Goal: Task Accomplishment & Management: Manage account settings

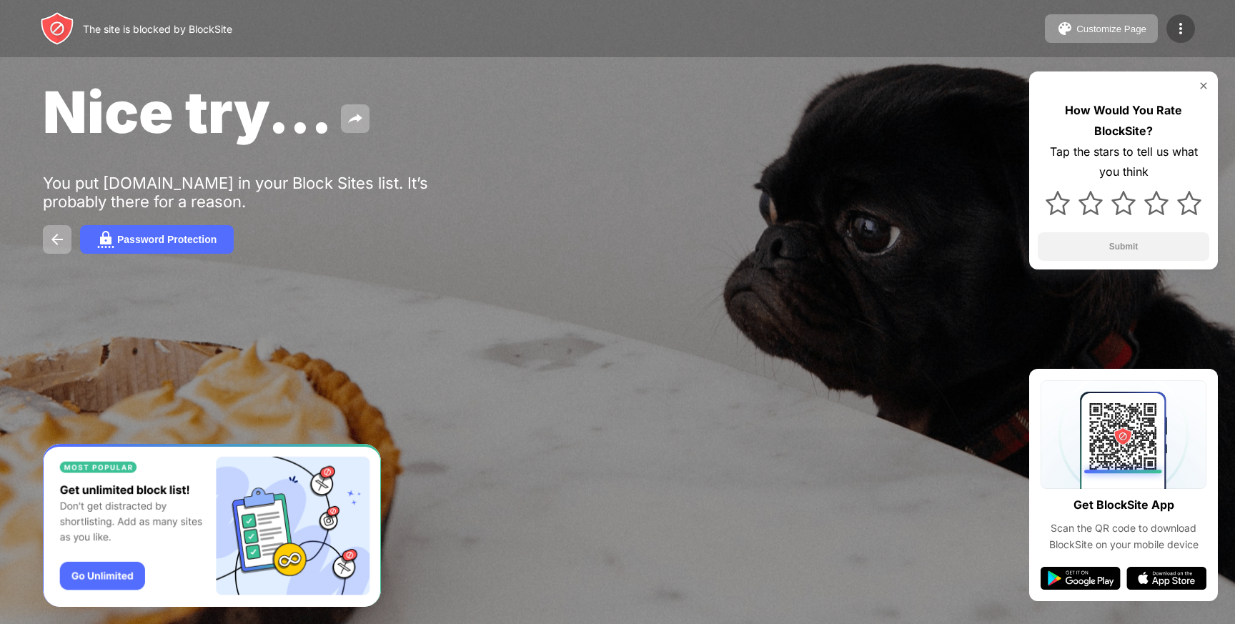
click at [1195, 31] on div at bounding box center [1181, 28] width 29 height 29
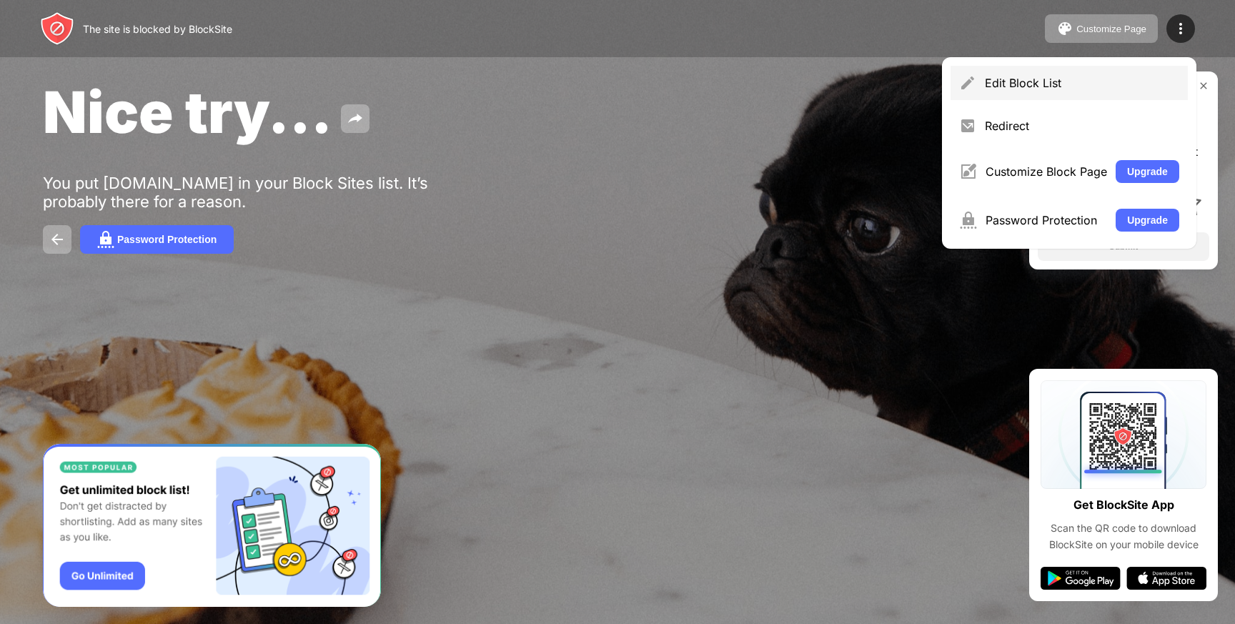
click at [1040, 90] on div "Edit Block List" at bounding box center [1069, 83] width 237 height 34
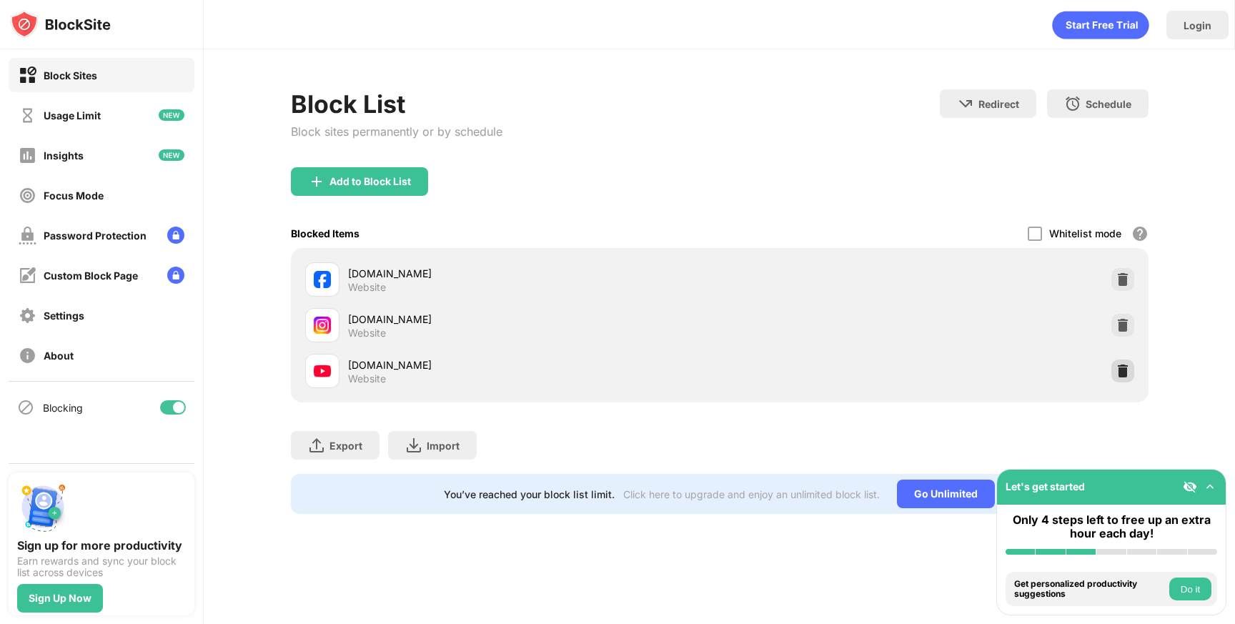
click at [1127, 371] on img at bounding box center [1123, 371] width 14 height 14
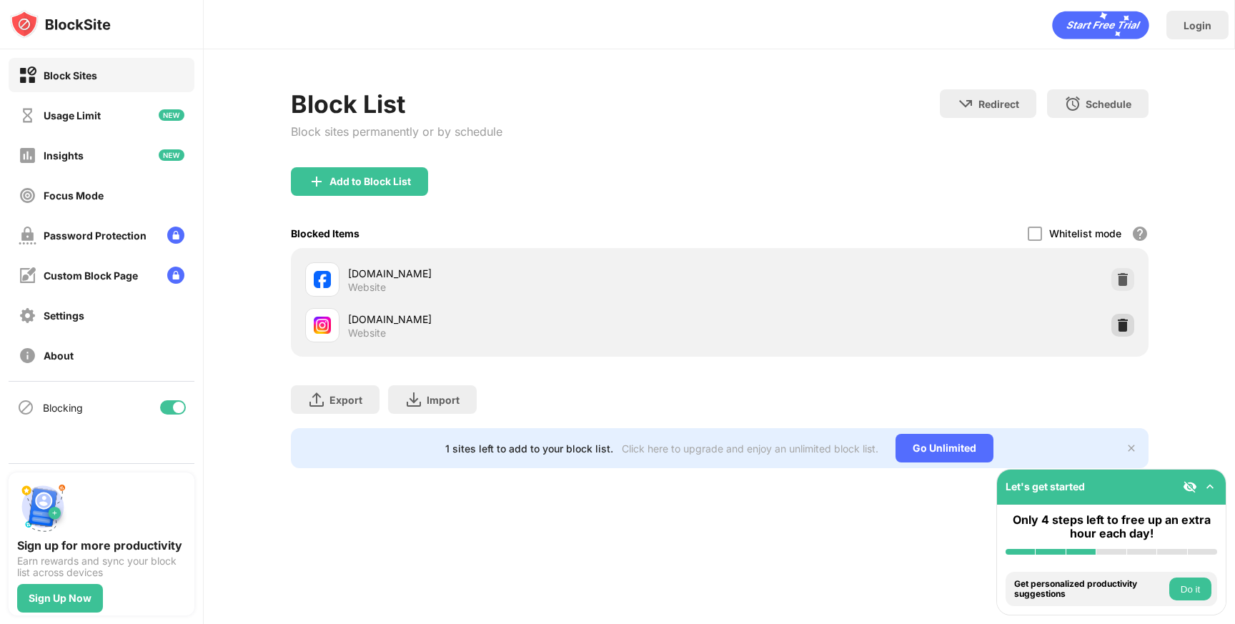
click at [1122, 325] on img at bounding box center [1123, 325] width 14 height 14
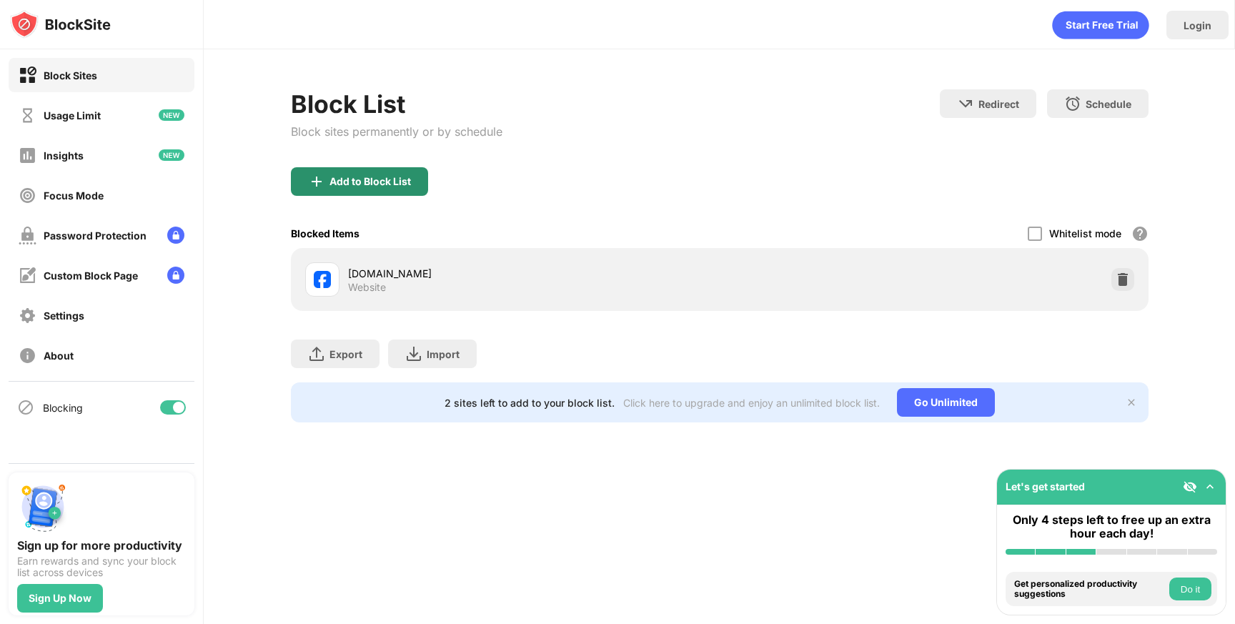
click at [399, 185] on div "Add to Block List" at bounding box center [370, 181] width 81 height 11
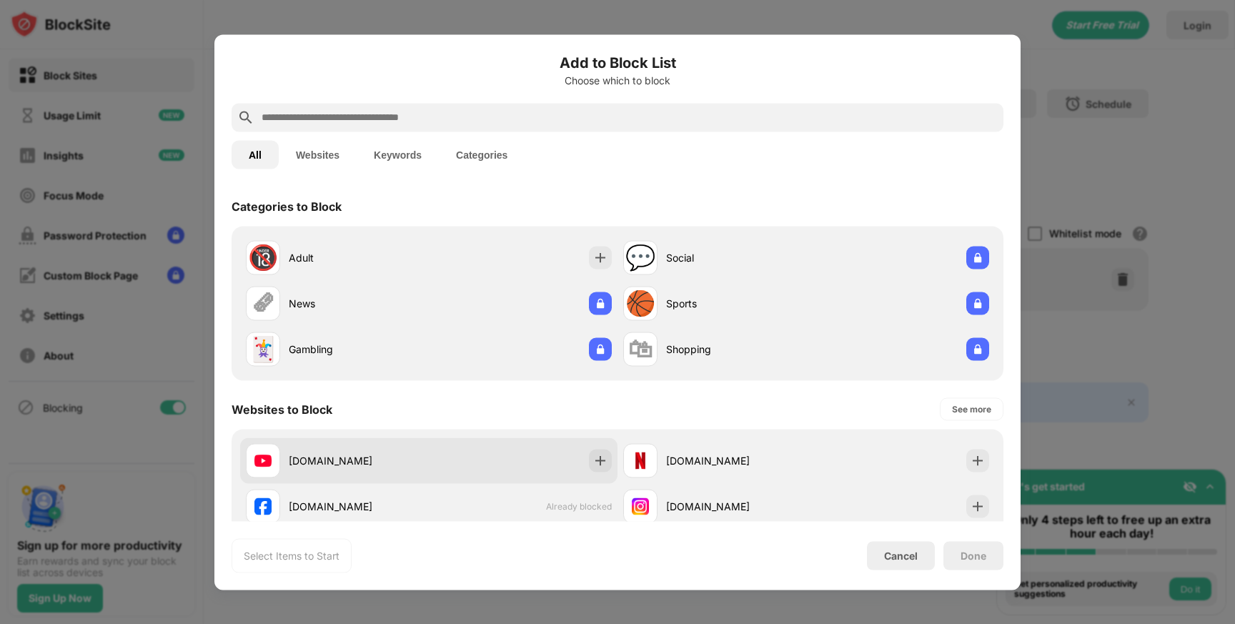
click at [593, 447] on div "[DOMAIN_NAME]" at bounding box center [428, 461] width 377 height 46
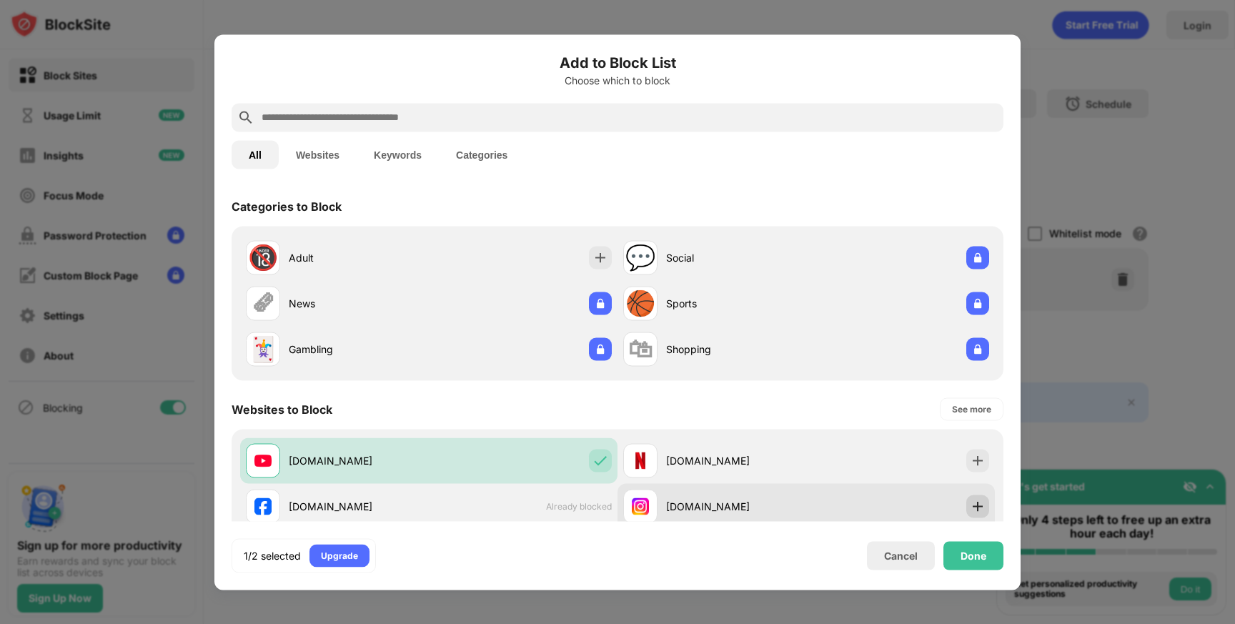
click at [972, 505] on img at bounding box center [978, 506] width 14 height 14
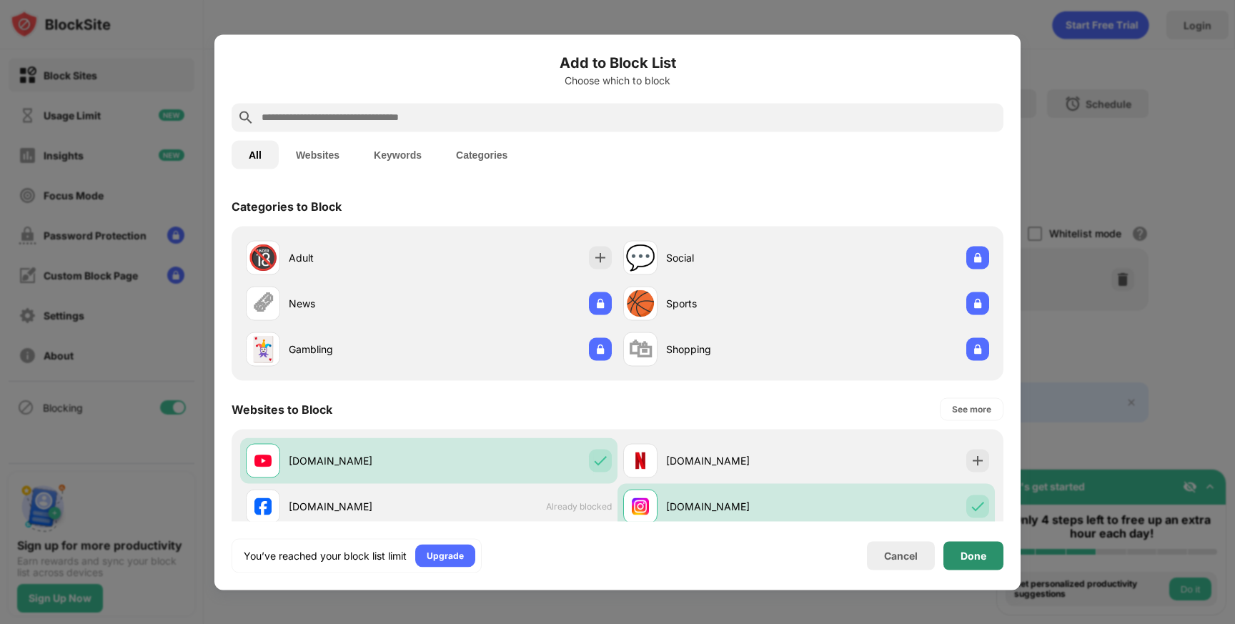
click at [989, 555] on div "Done" at bounding box center [974, 555] width 60 height 29
